Goal: Task Accomplishment & Management: Use online tool/utility

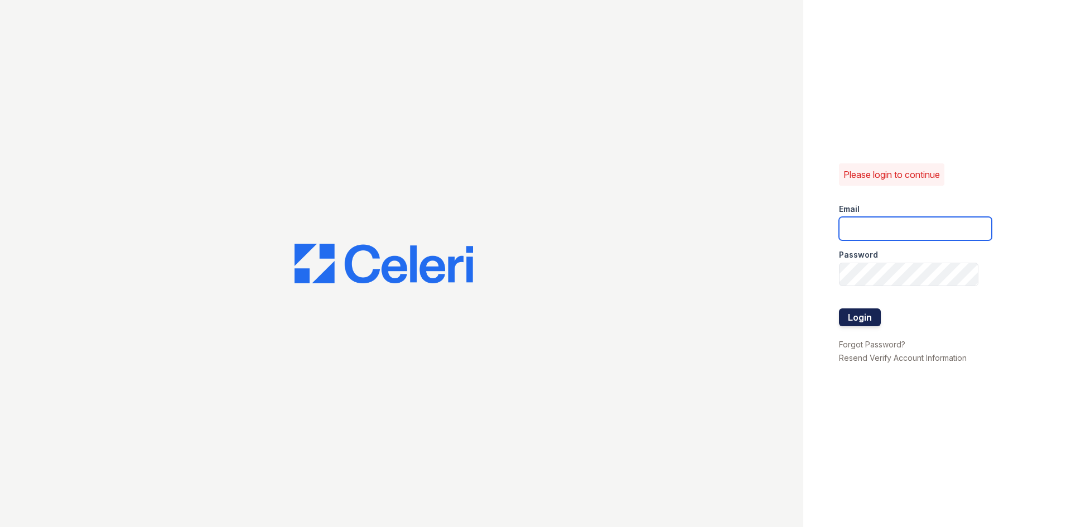
type input "[EMAIL_ADDRESS][DOMAIN_NAME]"
click at [857, 324] on button "Login" at bounding box center [860, 318] width 42 height 18
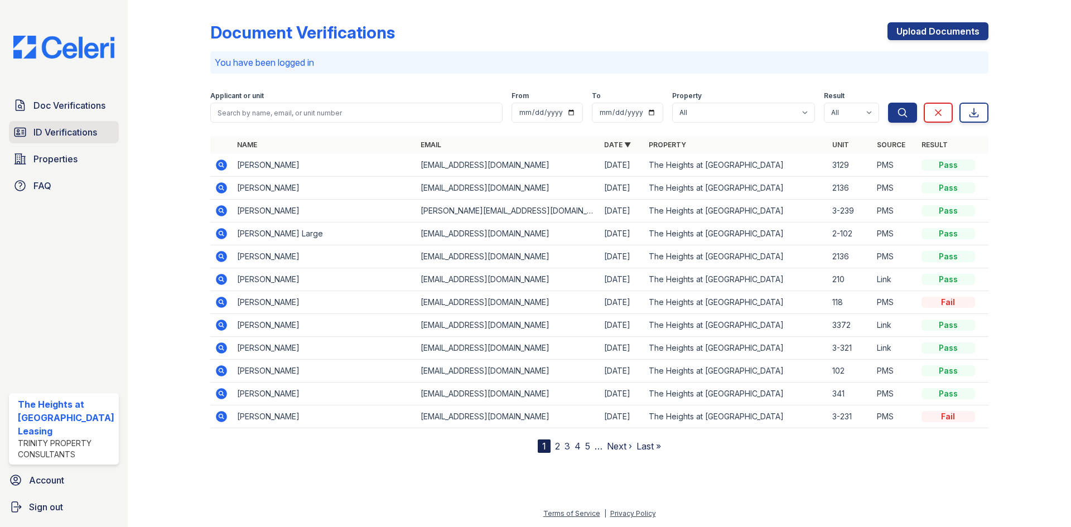
click at [77, 130] on span "ID Verifications" at bounding box center [65, 132] width 64 height 13
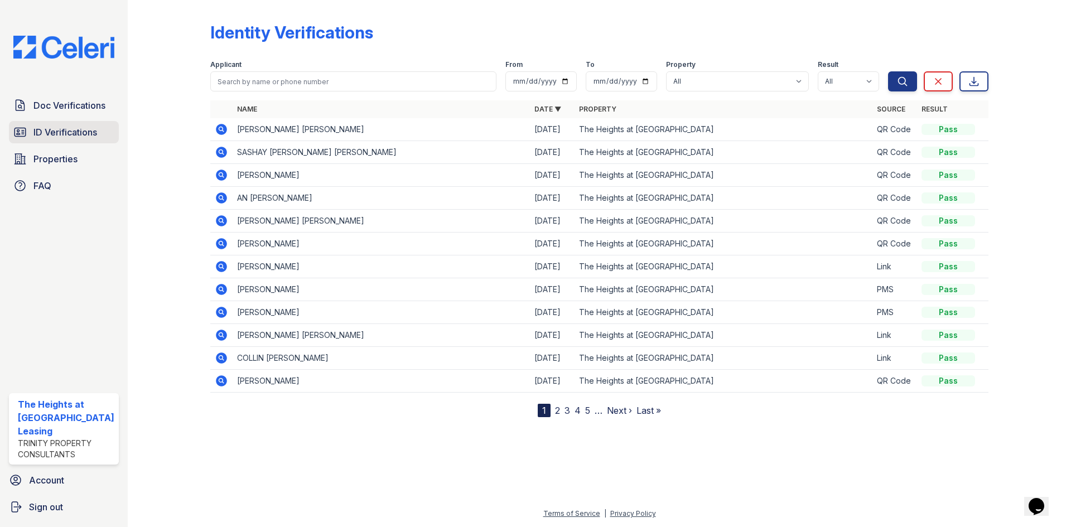
click at [47, 129] on span "ID Verifications" at bounding box center [65, 132] width 64 height 13
click at [69, 133] on span "ID Verifications" at bounding box center [65, 132] width 64 height 13
click at [48, 141] on link "ID Verifications" at bounding box center [64, 132] width 110 height 22
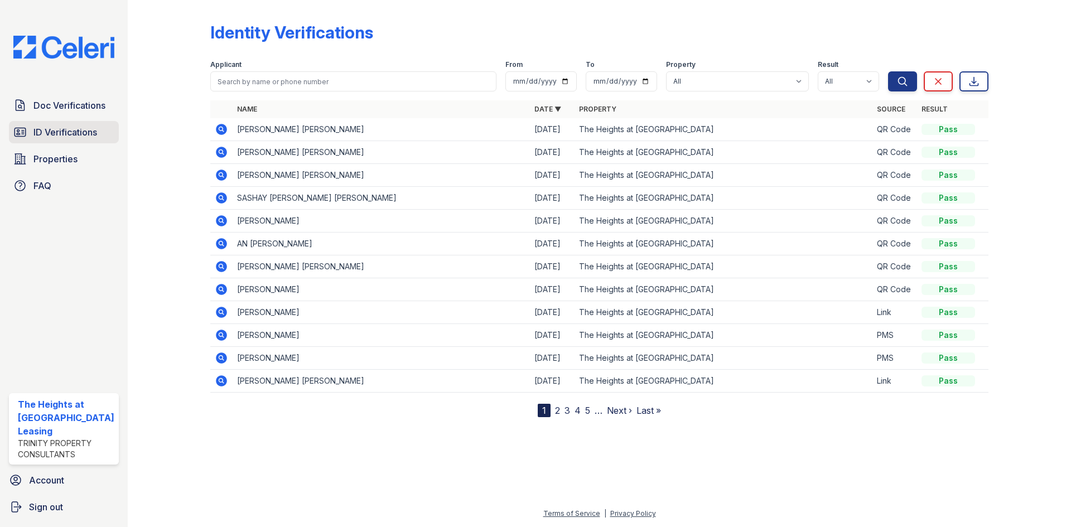
click at [49, 134] on span "ID Verifications" at bounding box center [65, 132] width 64 height 13
